Goal: Task Accomplishment & Management: Manage account settings

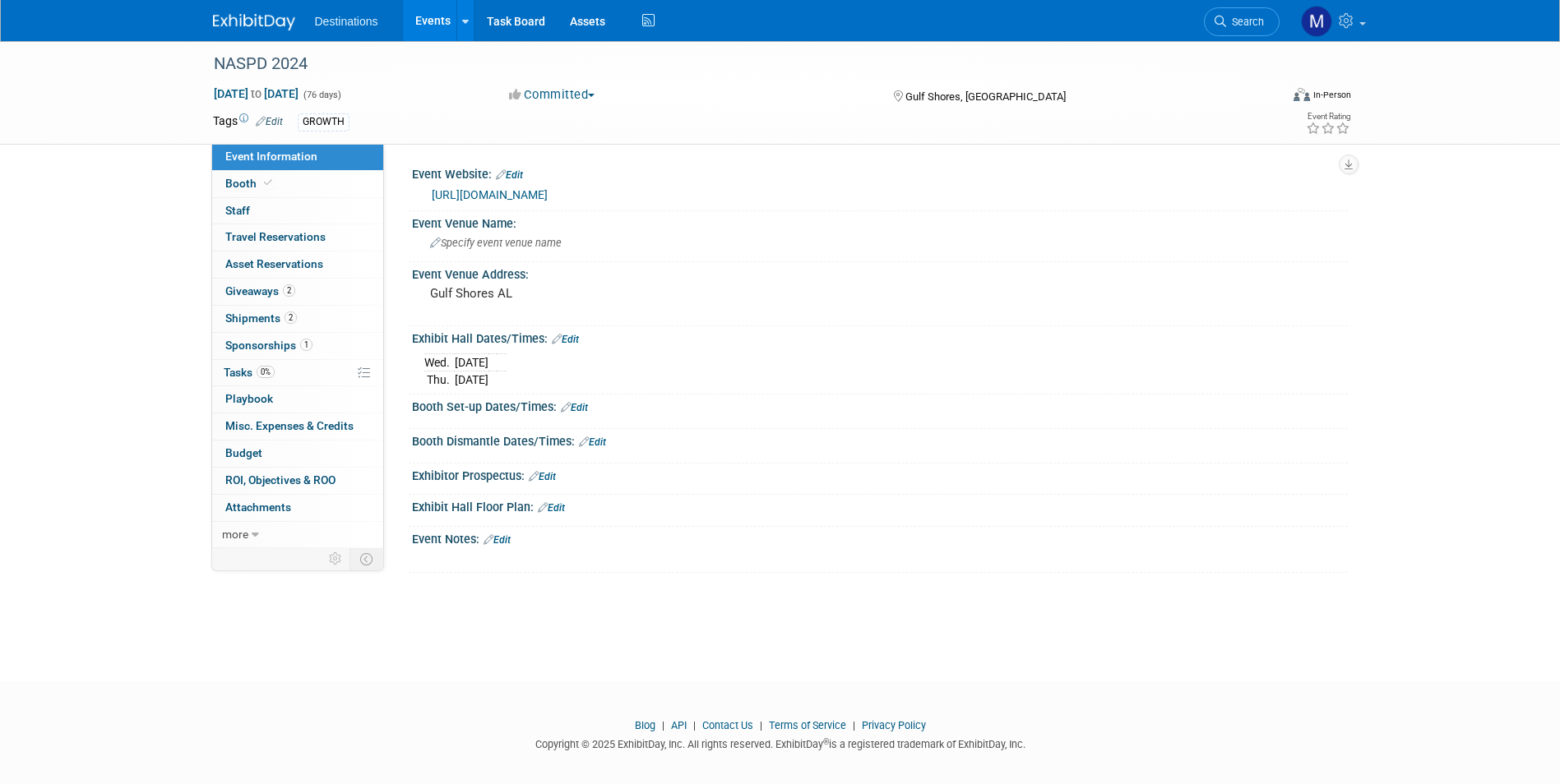
click at [442, 14] on link "Events" at bounding box center [433, 21] width 60 height 41
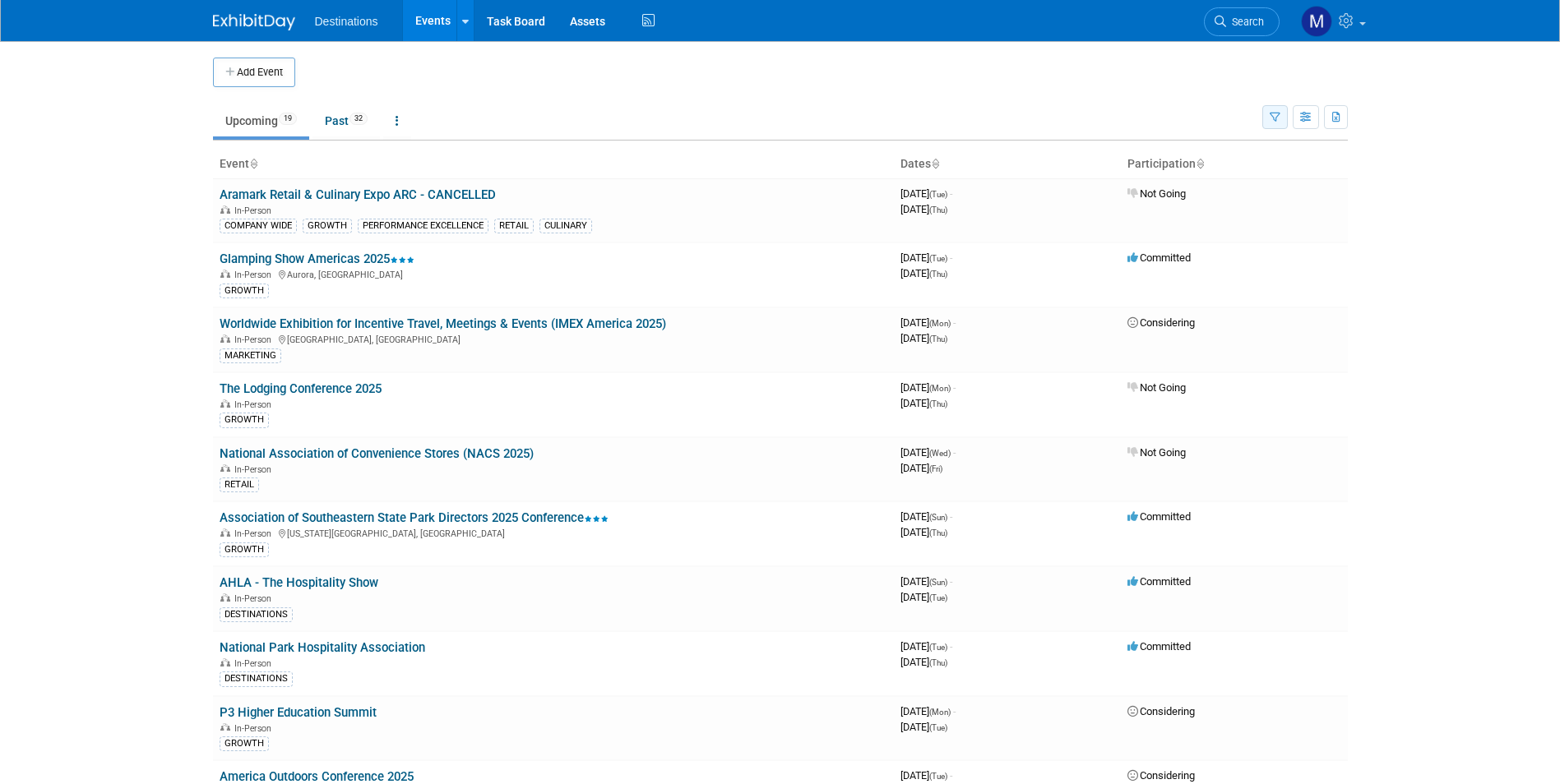
click at [1268, 115] on button "button" at bounding box center [1275, 117] width 26 height 24
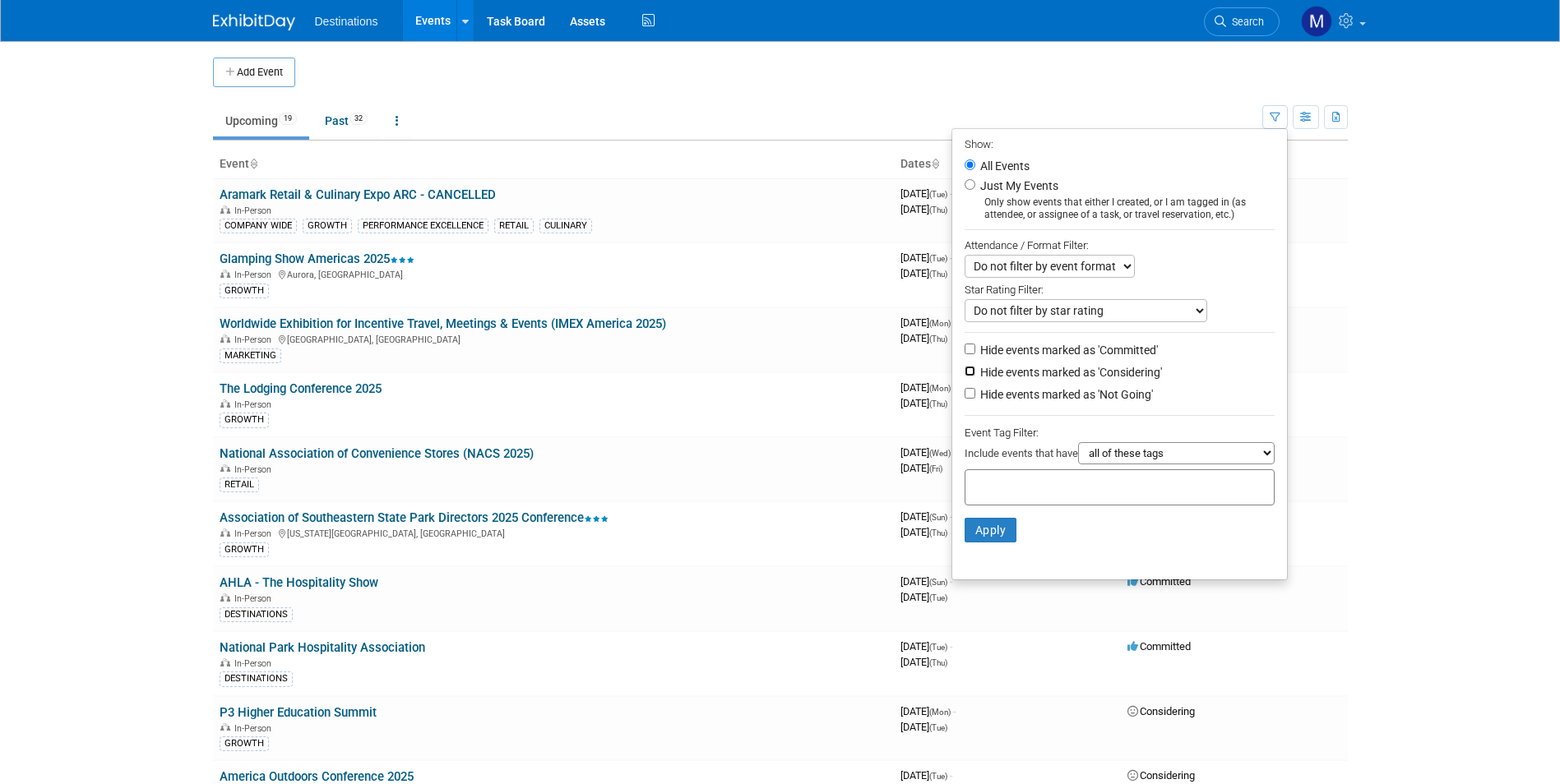
click at [964, 374] on input "Hide events marked as 'Considering'" at bounding box center [969, 370] width 11 height 11
checkbox input "true"
click at [965, 399] on input "Hide events marked as 'Not Going'" at bounding box center [969, 393] width 11 height 11
checkbox input "true"
click at [988, 533] on button "Apply" at bounding box center [991, 530] width 53 height 25
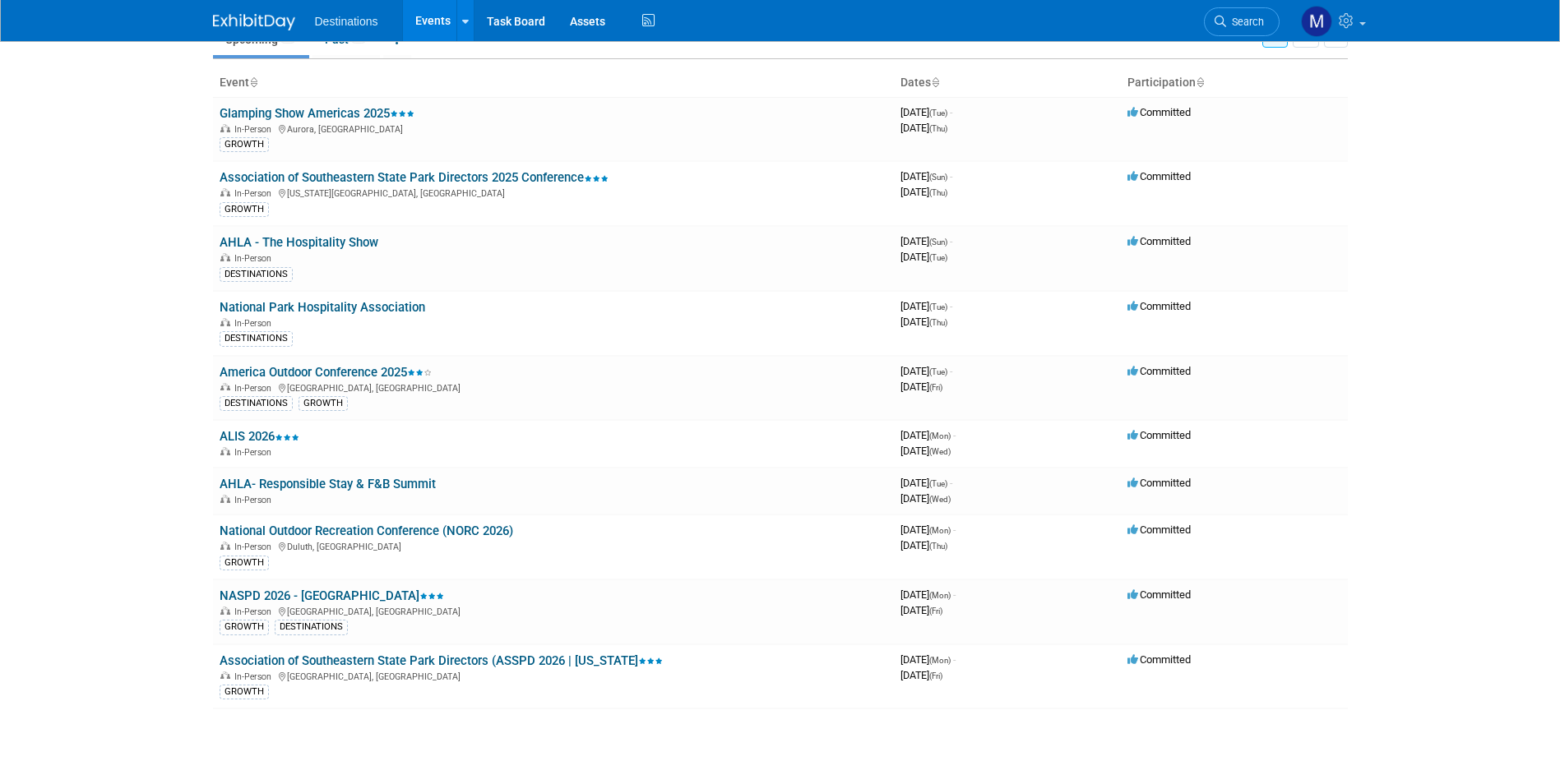
scroll to position [83, 0]
